Goal: Task Accomplishment & Management: Manage account settings

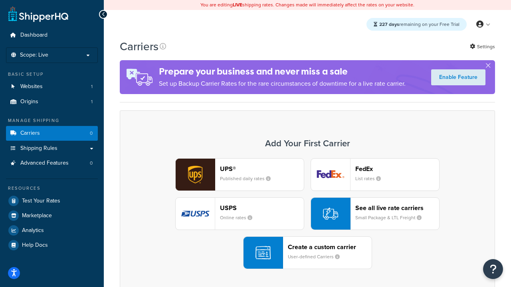
click at [307, 214] on div "UPS® Published daily rates FedEx List rates USPS Online rates See all live rate…" at bounding box center [307, 213] width 358 height 111
click at [397, 169] on header "FedEx" at bounding box center [397, 169] width 84 height 8
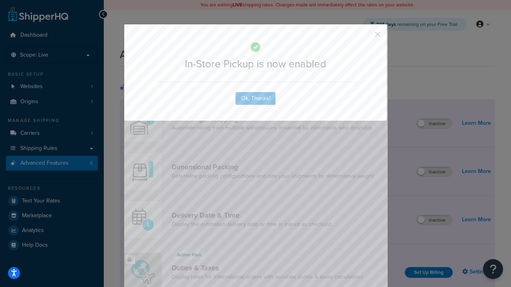
scroll to position [259, 0]
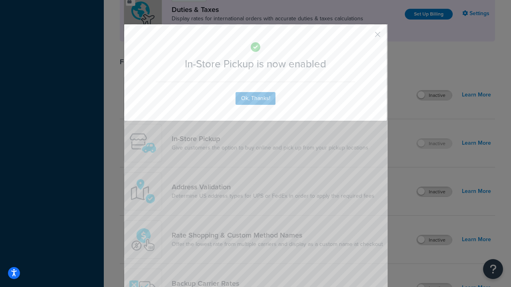
click at [366, 37] on button "button" at bounding box center [366, 37] width 2 height 2
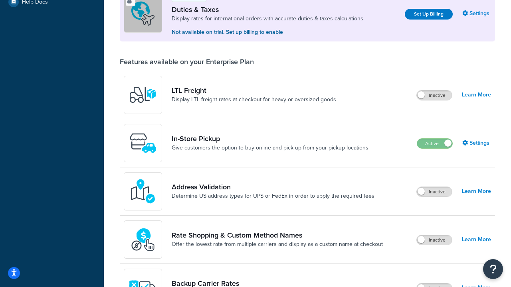
scroll to position [244, 0]
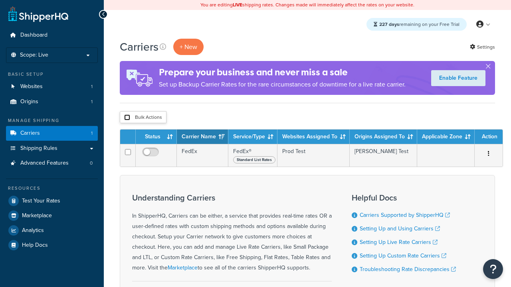
click at [127, 118] on input "checkbox" at bounding box center [127, 118] width 6 height 6
checkbox input "true"
click at [0, 0] on button "Delete" at bounding box center [0, 0] width 0 height 0
